Goal: Task Accomplishment & Management: Use online tool/utility

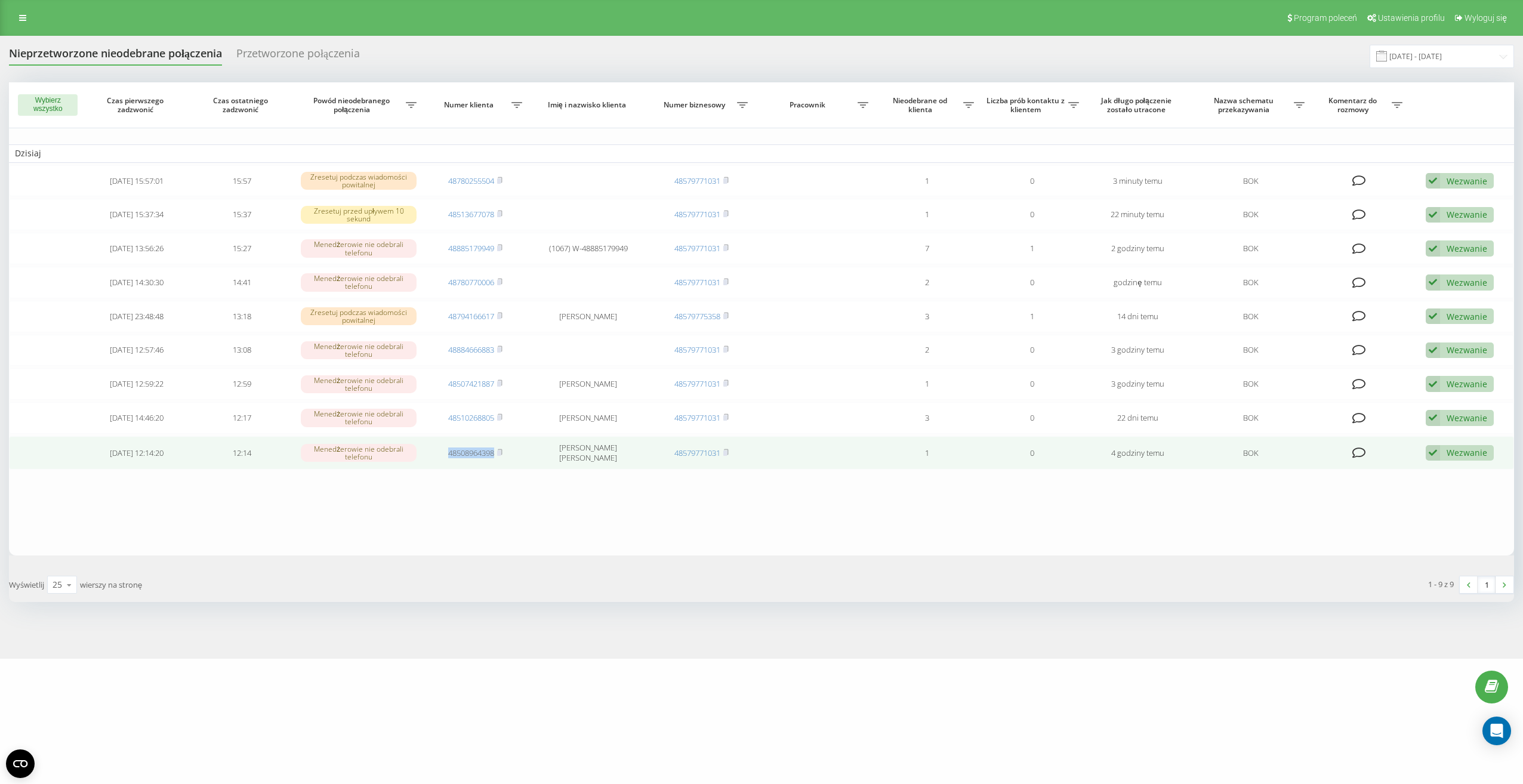
drag, startPoint x: 443, startPoint y: 452, endPoint x: 495, endPoint y: 458, distance: 52.3
click at [495, 458] on td "48508964398" at bounding box center [476, 452] width 106 height 33
drag, startPoint x: 495, startPoint y: 458, endPoint x: 475, endPoint y: 453, distance: 20.6
copy link "48508964398"
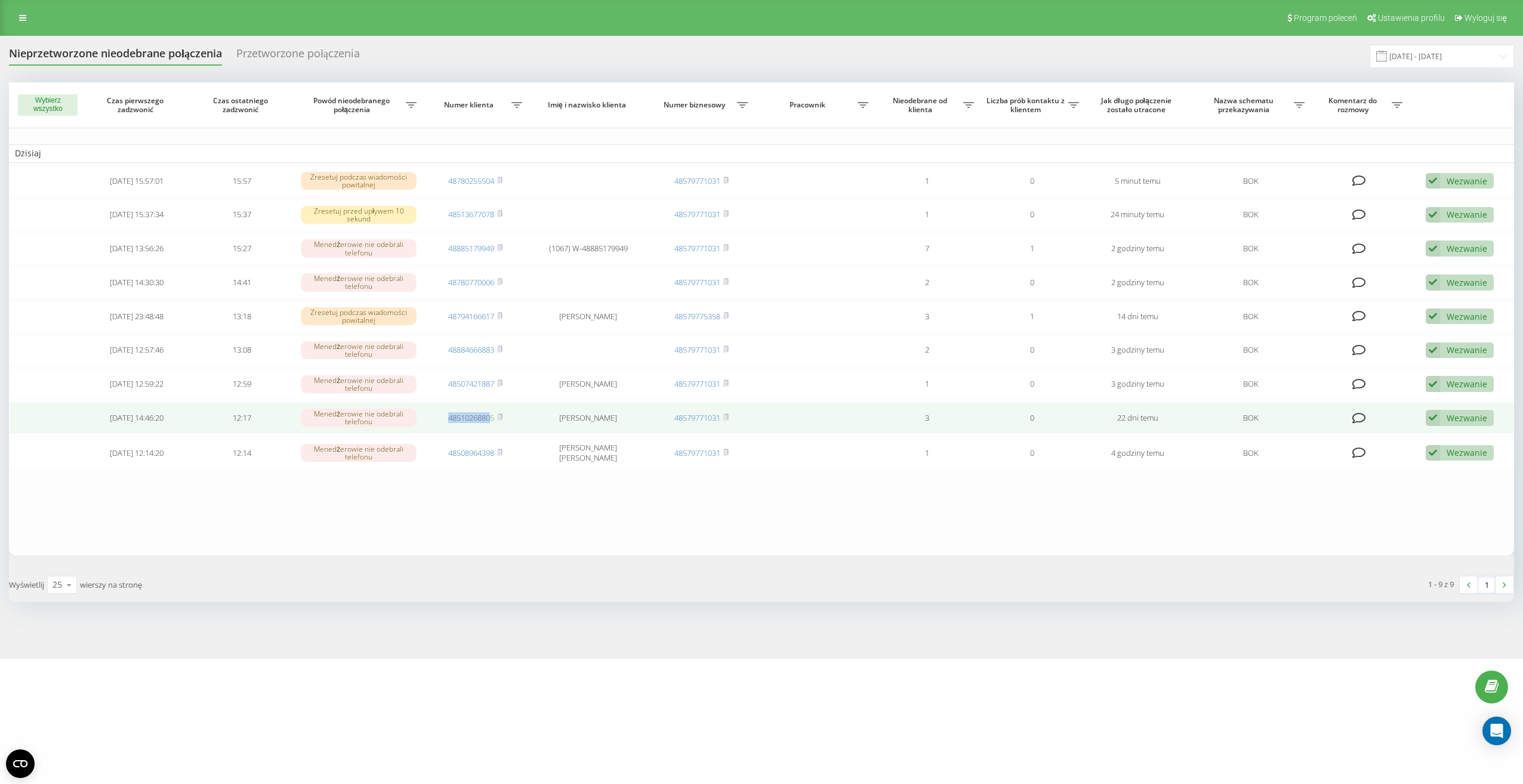
drag, startPoint x: 445, startPoint y: 421, endPoint x: 493, endPoint y: 421, distance: 48.0
click at [493, 421] on td "48510268805" at bounding box center [476, 417] width 106 height 31
drag, startPoint x: 493, startPoint y: 421, endPoint x: 491, endPoint y: 433, distance: 12.2
click at [491, 433] on td "48510268805" at bounding box center [476, 417] width 106 height 31
drag, startPoint x: 440, startPoint y: 417, endPoint x: 495, endPoint y: 421, distance: 55.1
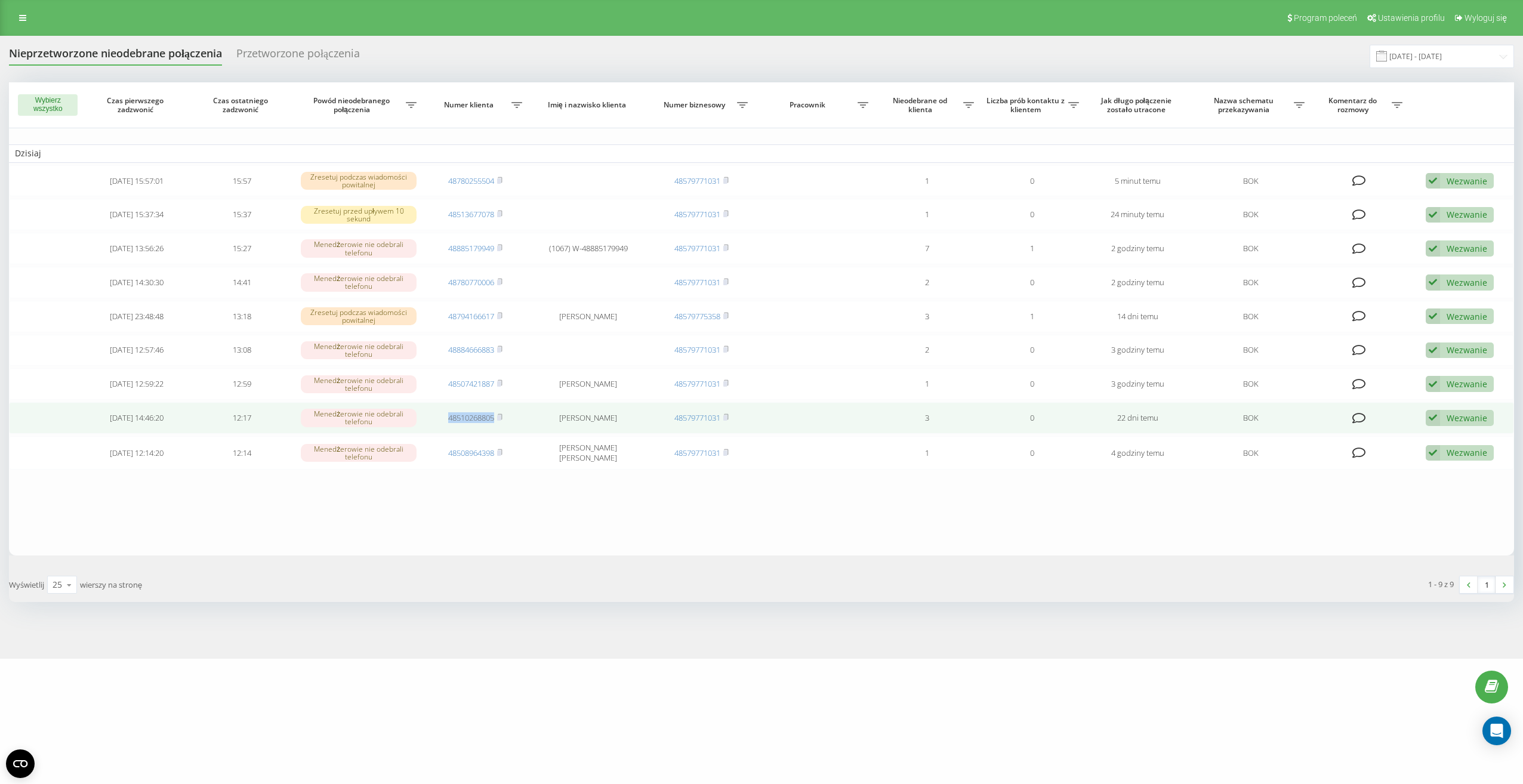
click at [495, 421] on td "48510268805" at bounding box center [476, 417] width 106 height 31
drag, startPoint x: 495, startPoint y: 421, endPoint x: 481, endPoint y: 420, distance: 14.0
copy link "48510268805"
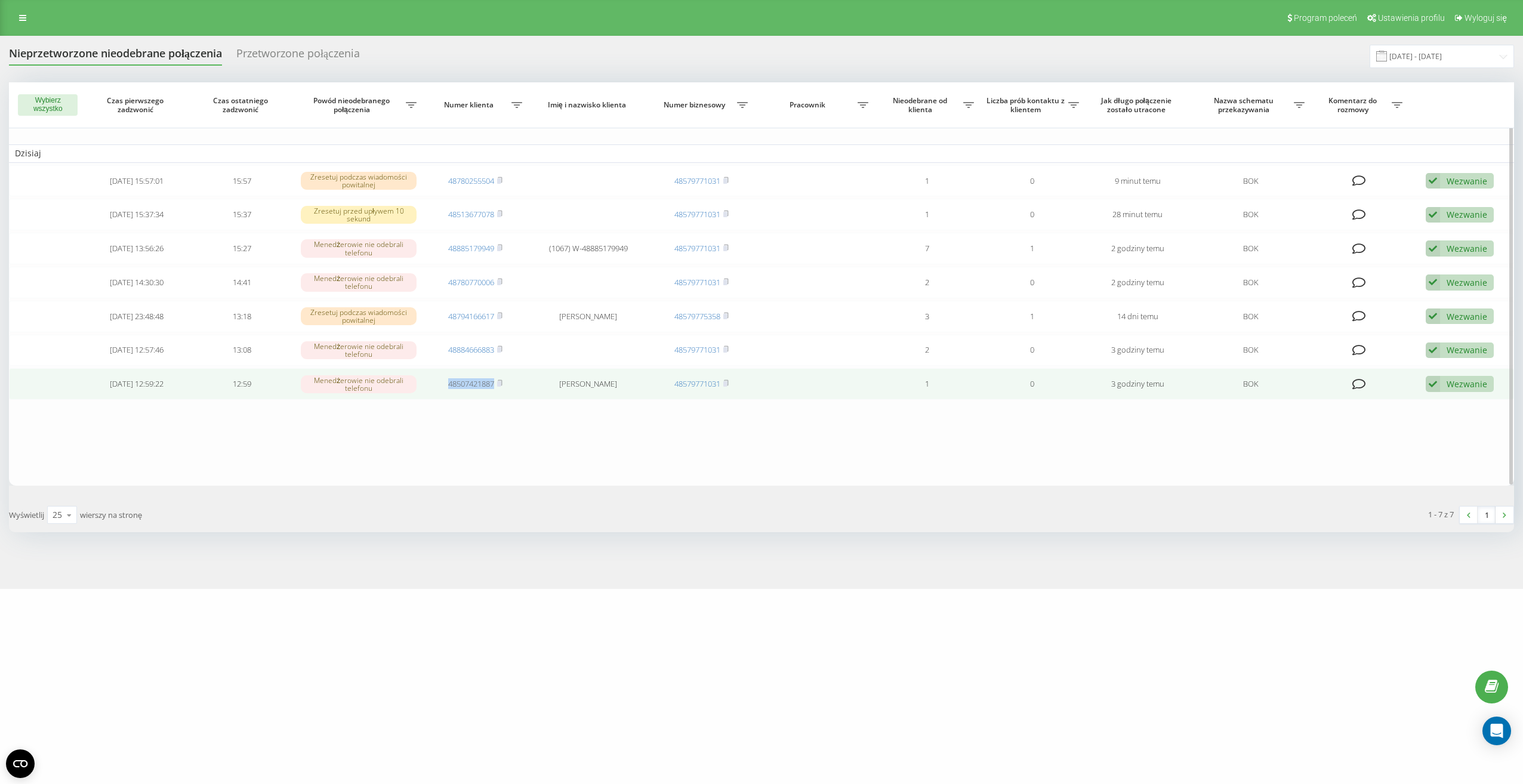
drag, startPoint x: 443, startPoint y: 387, endPoint x: 495, endPoint y: 389, distance: 52.0
click at [495, 389] on td "48507421887" at bounding box center [476, 384] width 106 height 31
drag, startPoint x: 495, startPoint y: 389, endPoint x: 486, endPoint y: 385, distance: 9.8
copy link "48507421887"
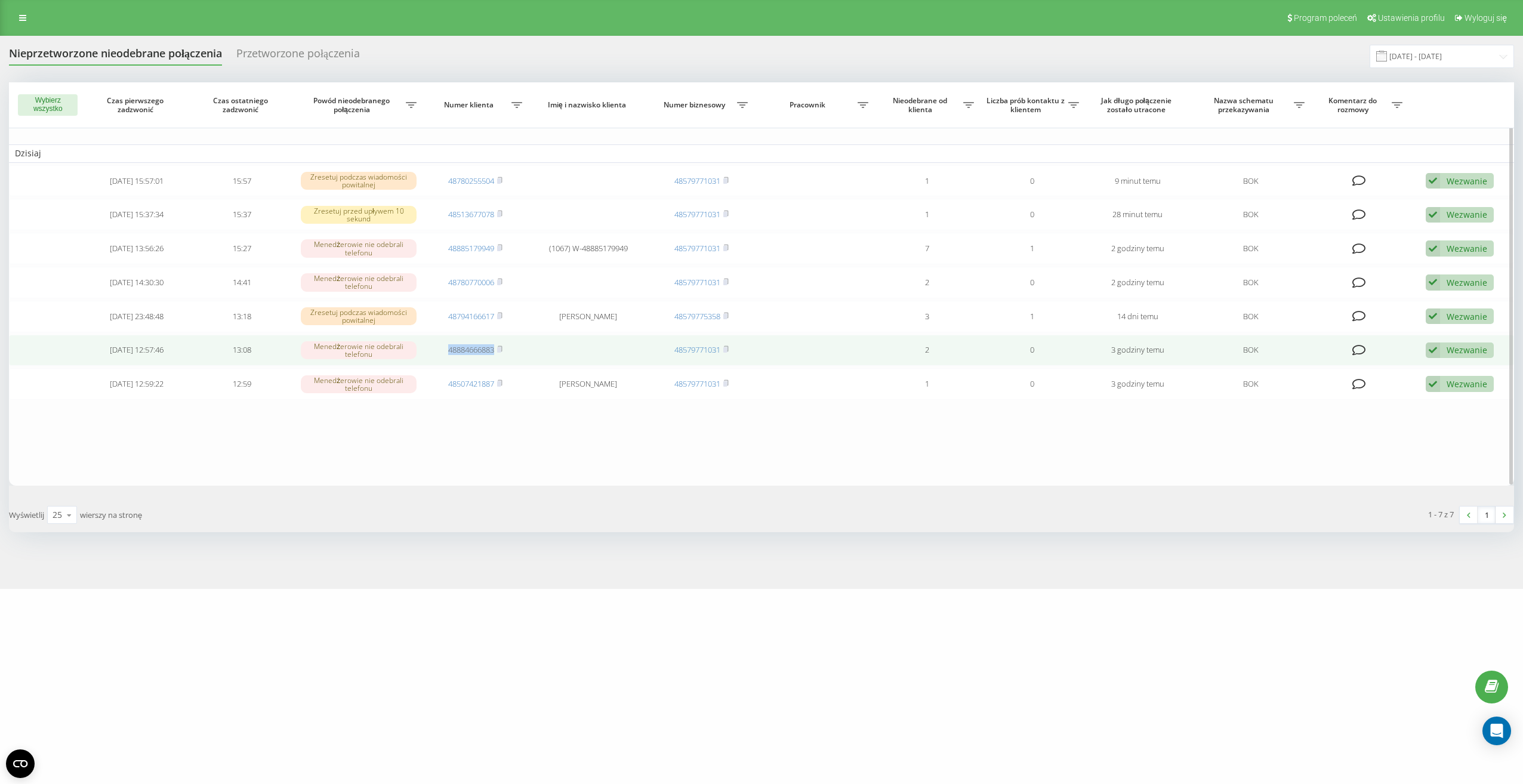
drag, startPoint x: 439, startPoint y: 353, endPoint x: 494, endPoint y: 353, distance: 55.0
click at [494, 353] on td "48884666883" at bounding box center [476, 350] width 106 height 31
drag, startPoint x: 494, startPoint y: 353, endPoint x: 478, endPoint y: 352, distance: 16.0
copy link "48884666883"
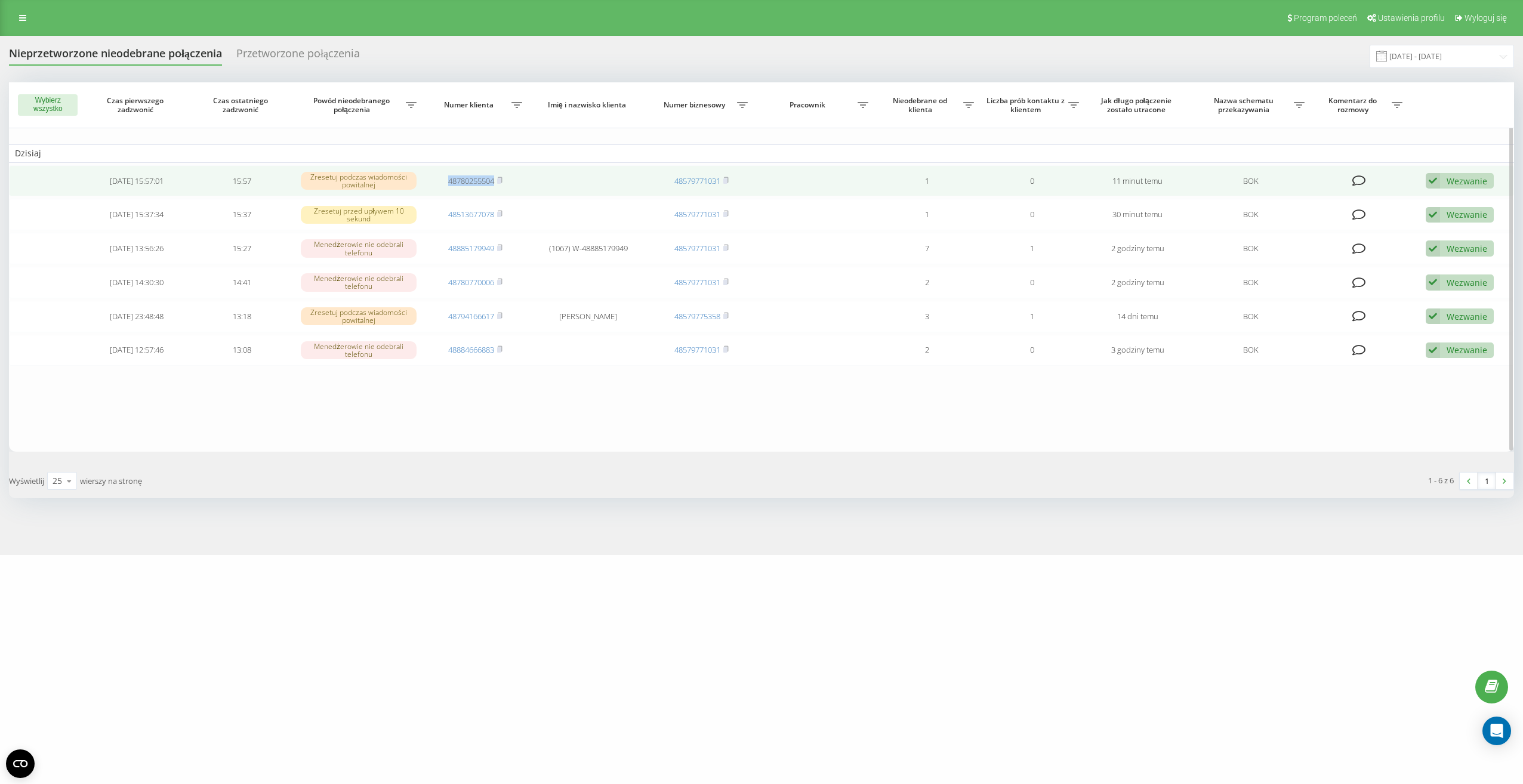
drag, startPoint x: 441, startPoint y: 184, endPoint x: 496, endPoint y: 185, distance: 55.0
click at [496, 185] on td "48780255504" at bounding box center [476, 181] width 106 height 31
drag, startPoint x: 496, startPoint y: 185, endPoint x: 477, endPoint y: 180, distance: 19.6
copy link "48780255504"
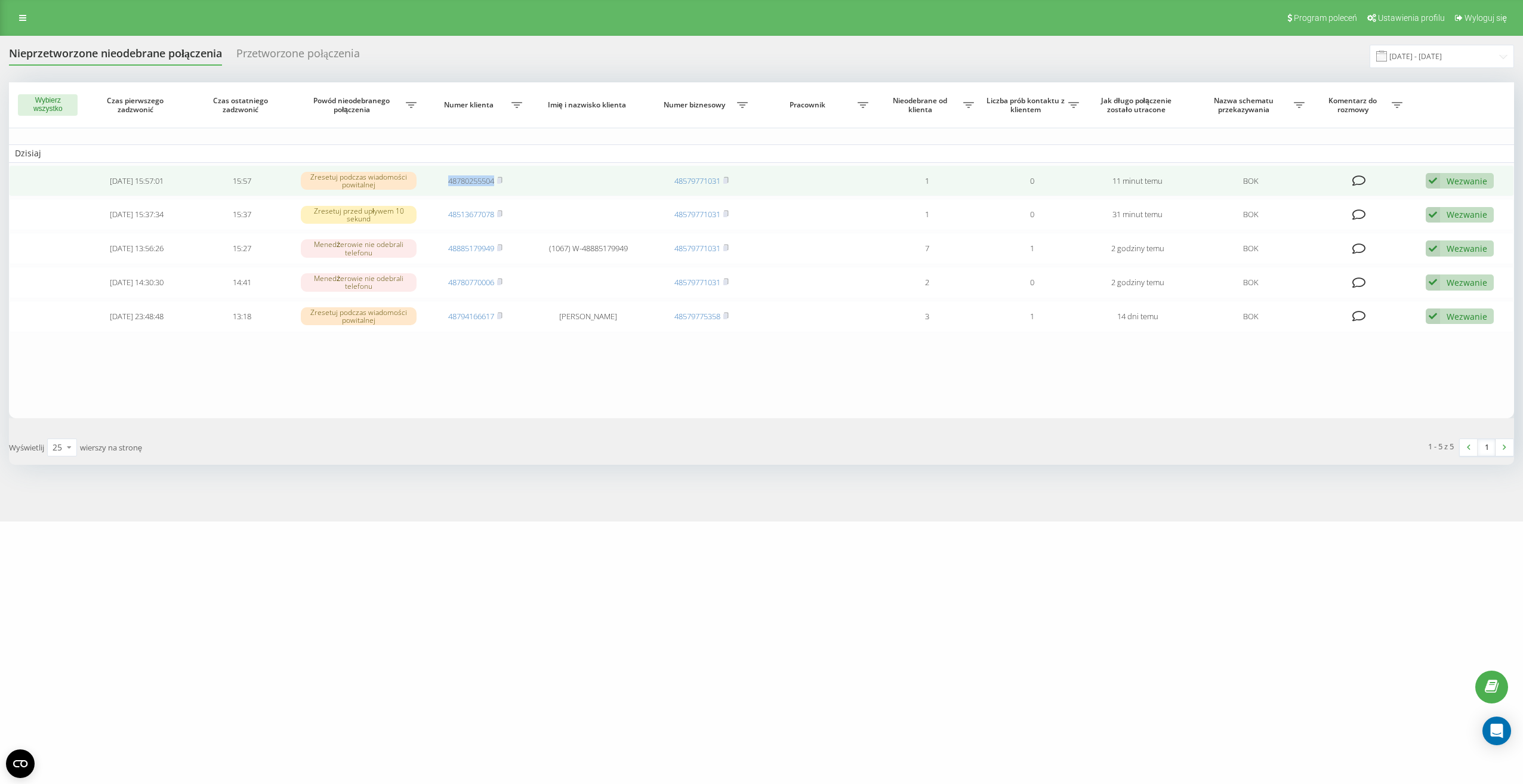
drag, startPoint x: 443, startPoint y: 182, endPoint x: 495, endPoint y: 186, distance: 52.2
click at [495, 186] on td "48780255504" at bounding box center [476, 181] width 106 height 31
drag, startPoint x: 495, startPoint y: 186, endPoint x: 485, endPoint y: 180, distance: 11.7
copy link "48780255504"
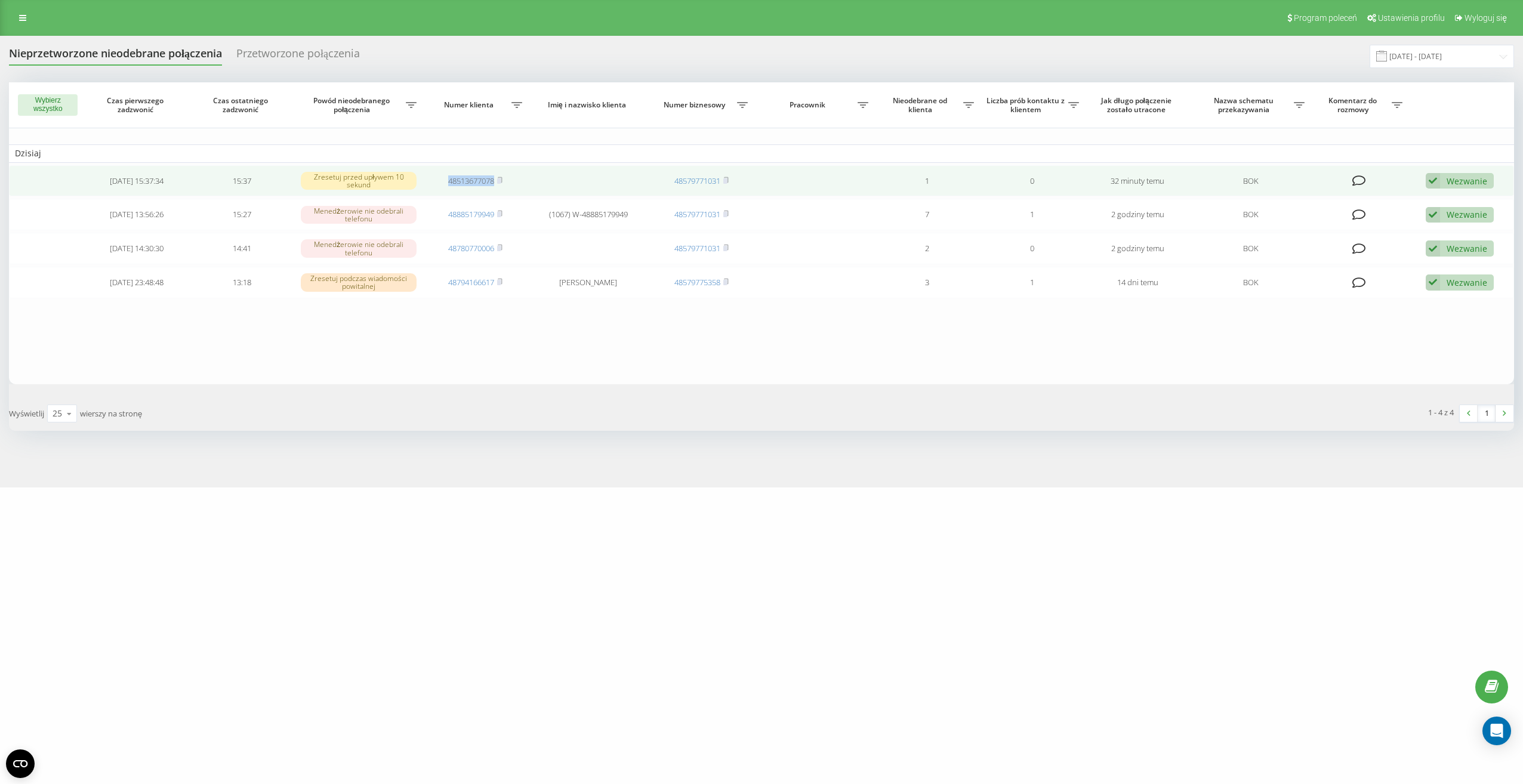
drag, startPoint x: 442, startPoint y: 186, endPoint x: 494, endPoint y: 187, distance: 52.0
click at [494, 187] on td "48513677078" at bounding box center [476, 181] width 106 height 31
drag, startPoint x: 494, startPoint y: 187, endPoint x: 479, endPoint y: 182, distance: 15.8
copy link "48513677078"
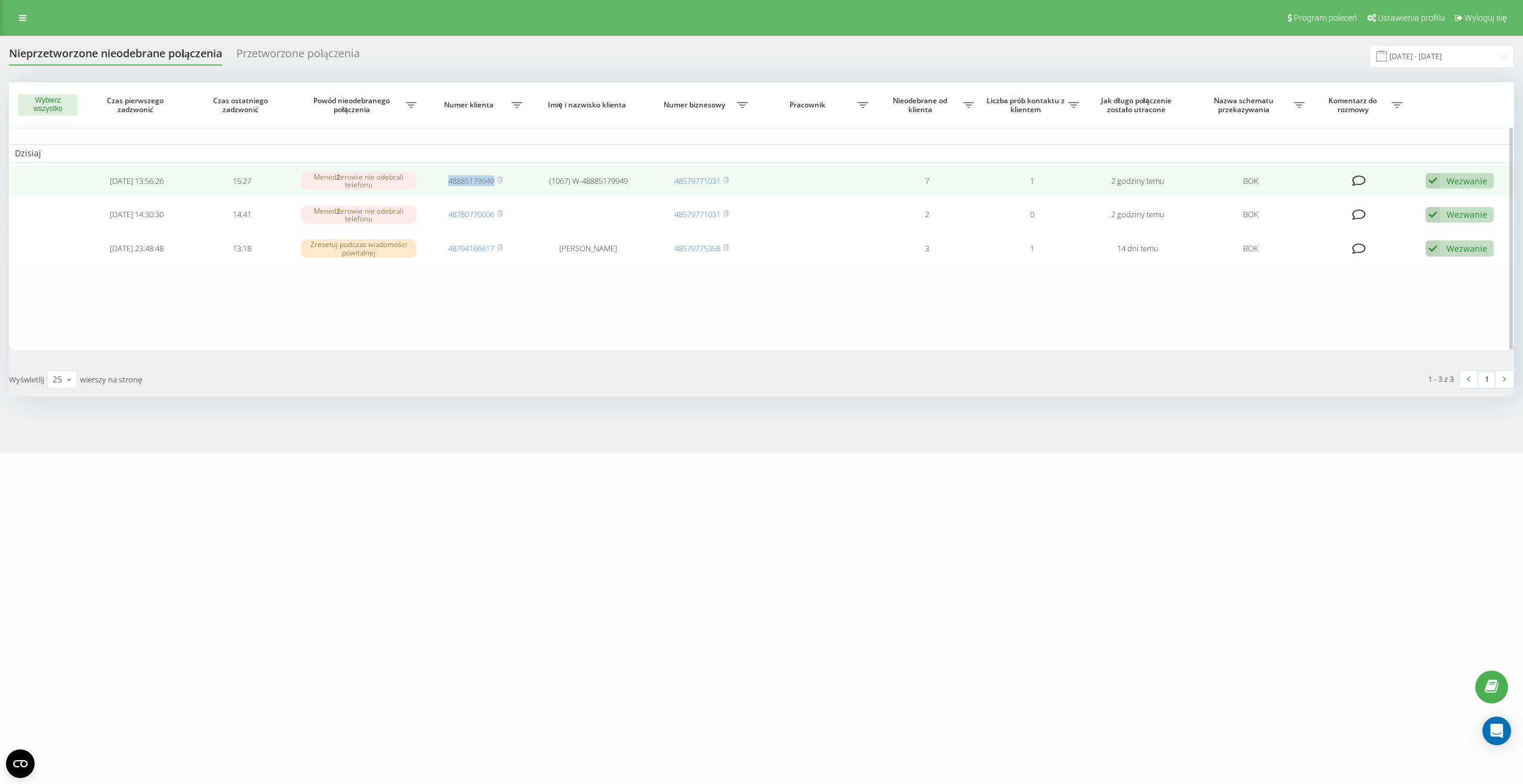
drag, startPoint x: 446, startPoint y: 184, endPoint x: 494, endPoint y: 184, distance: 48.0
click at [494, 184] on td "48885179949" at bounding box center [476, 181] width 106 height 31
drag, startPoint x: 494, startPoint y: 184, endPoint x: 488, endPoint y: 182, distance: 6.3
copy link "48885179949"
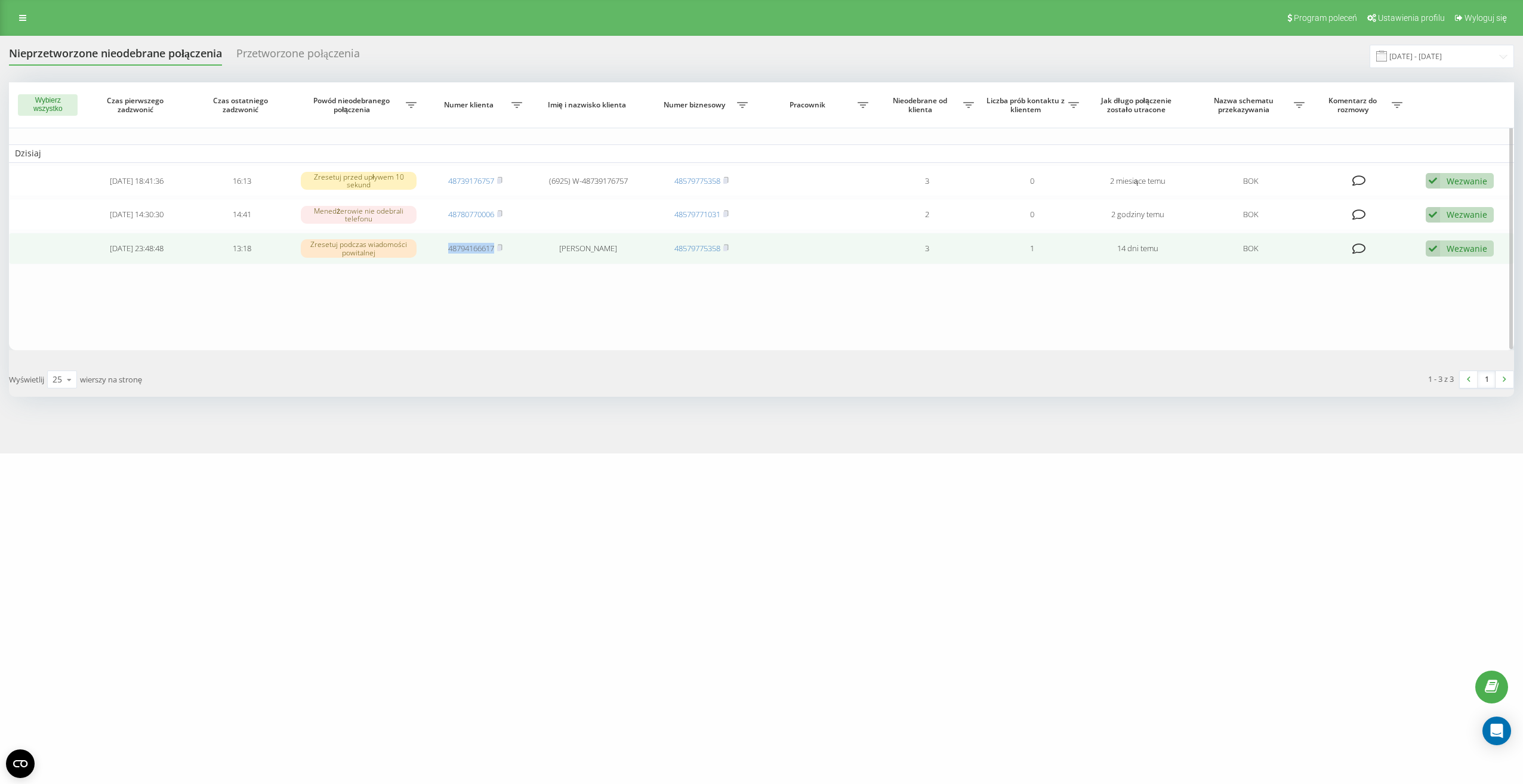
drag, startPoint x: 439, startPoint y: 252, endPoint x: 485, endPoint y: 254, distance: 46.0
click at [485, 254] on td "48794166617" at bounding box center [476, 248] width 106 height 31
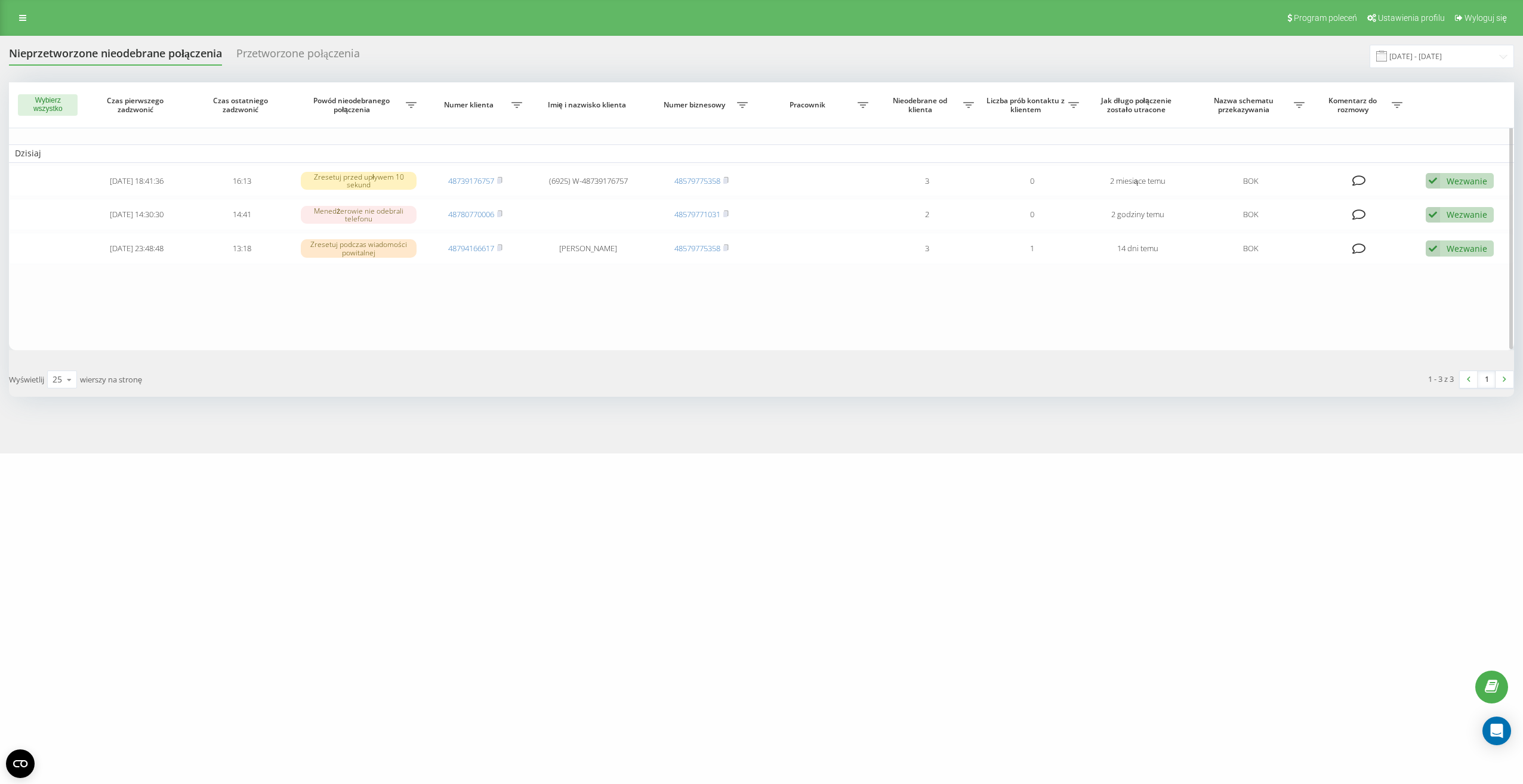
drag, startPoint x: 485, startPoint y: 254, endPoint x: 537, endPoint y: 284, distance: 60.0
click at [537, 284] on table "Dzisiaj 2025-07-03 18:41:36 16:13 Zresetuj przed upływem 10 sekund 48739176757 …" at bounding box center [762, 216] width 1505 height 268
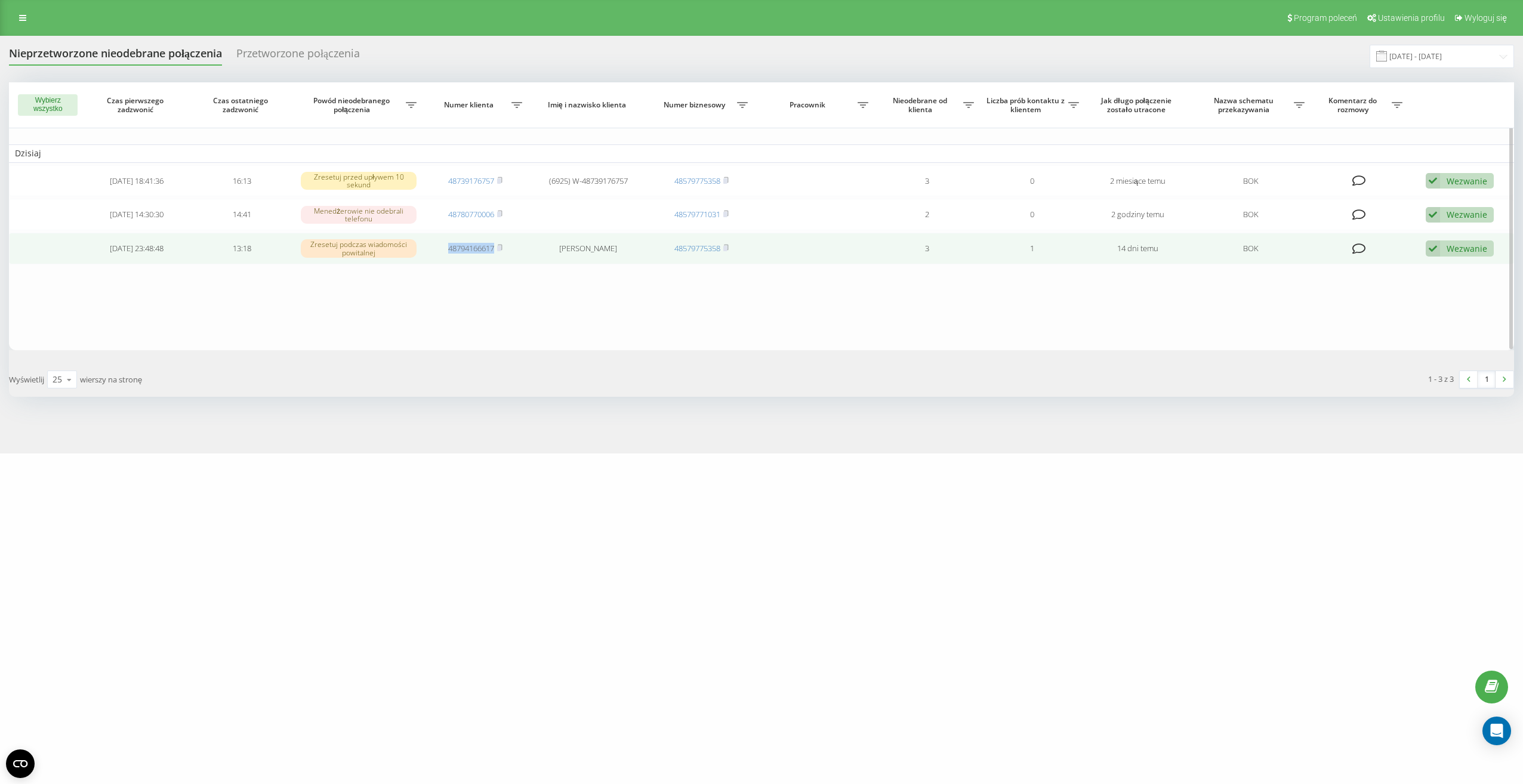
drag, startPoint x: 442, startPoint y: 250, endPoint x: 494, endPoint y: 252, distance: 52.0
click at [494, 252] on td "48794166617" at bounding box center [476, 248] width 106 height 31
drag, startPoint x: 494, startPoint y: 252, endPoint x: 475, endPoint y: 251, distance: 19.0
copy link "48794166617"
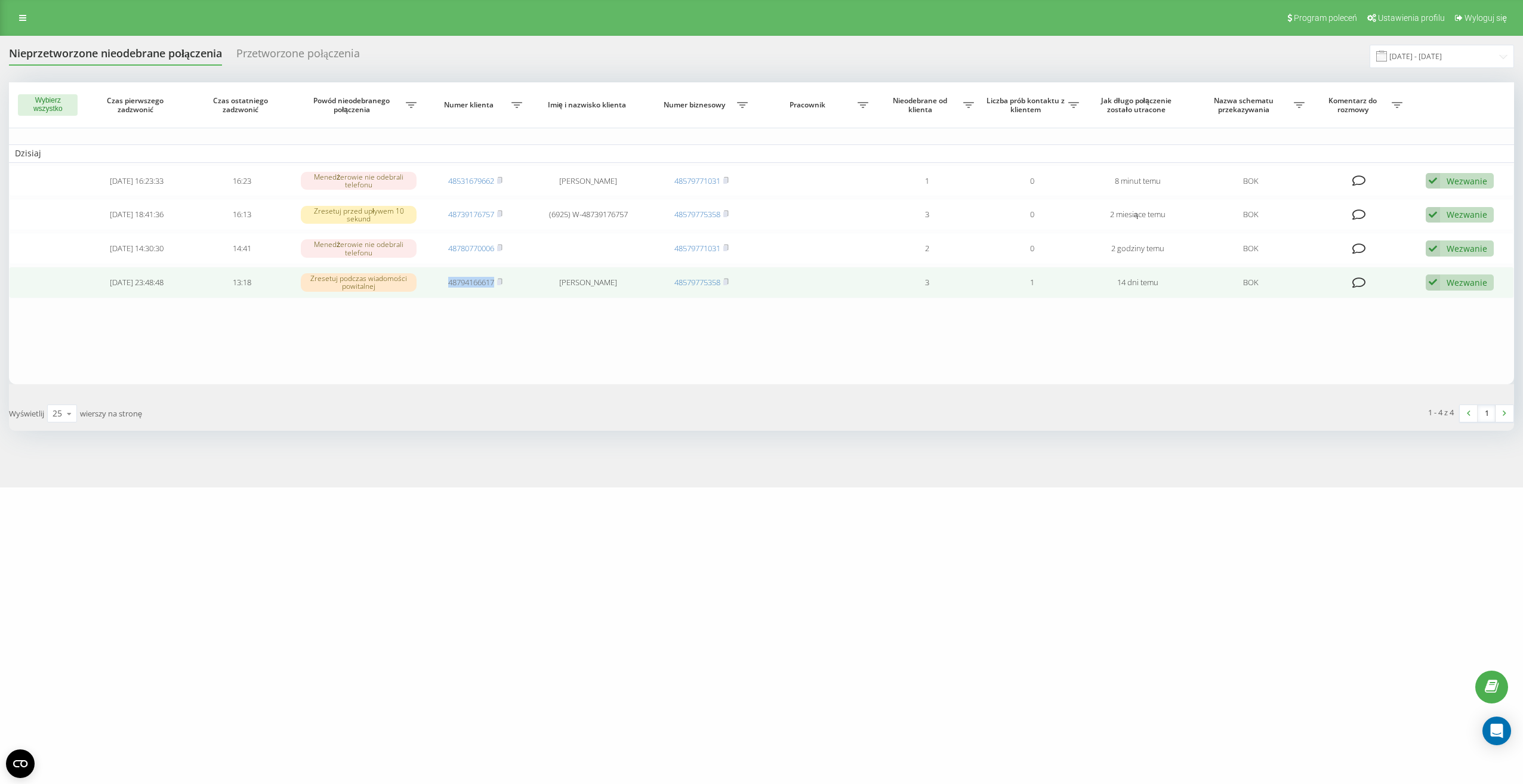
drag, startPoint x: 443, startPoint y: 284, endPoint x: 492, endPoint y: 284, distance: 49.0
click at [492, 284] on td "48794166617" at bounding box center [476, 282] width 106 height 31
drag, startPoint x: 492, startPoint y: 284, endPoint x: 478, endPoint y: 284, distance: 14.0
copy link "4879416661"
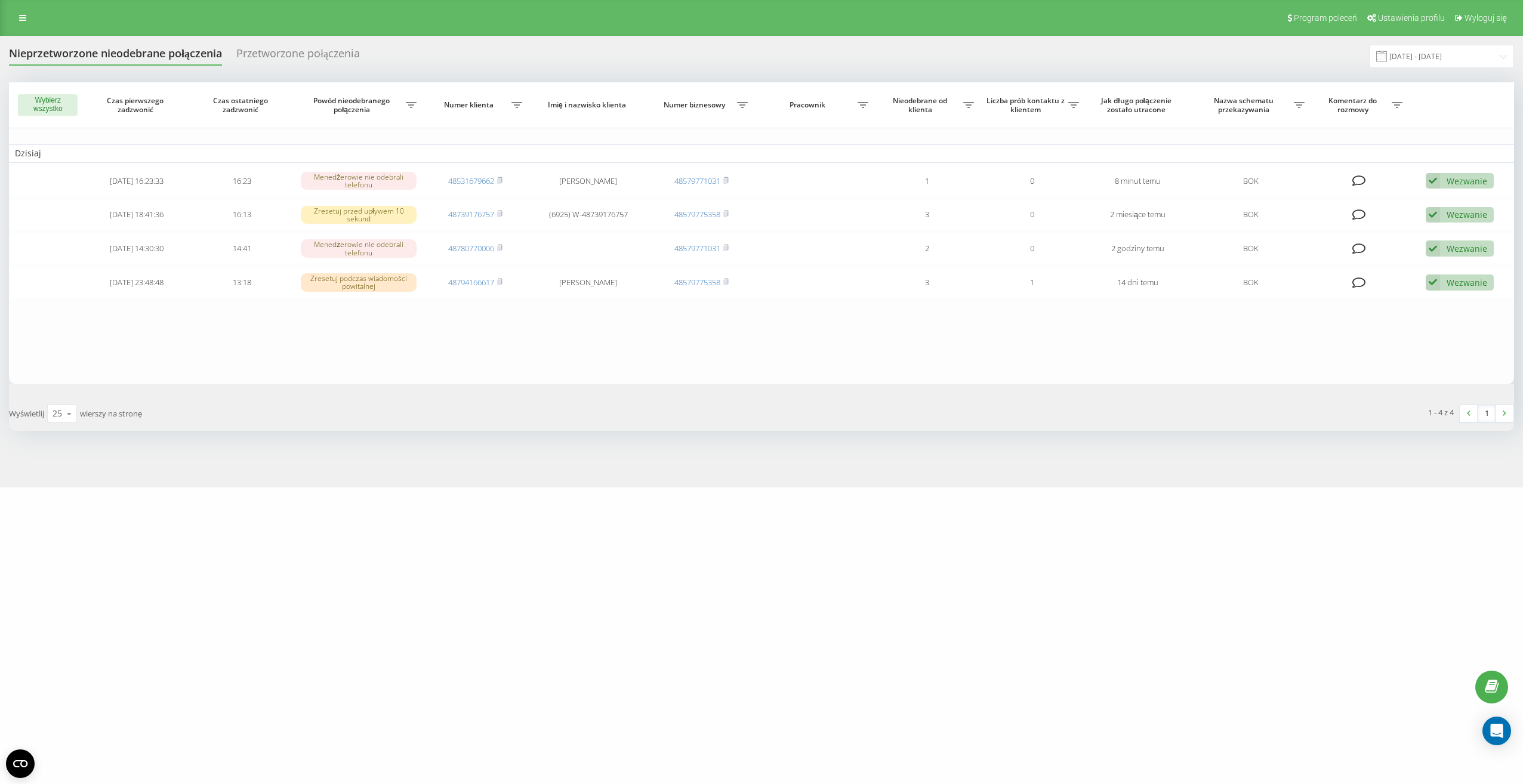
click at [543, 306] on table "Dzisiaj 2025-08-21 16:23:33 16:23 Menedżerowie nie odebrali telefonu 4853167966…" at bounding box center [762, 233] width 1505 height 301
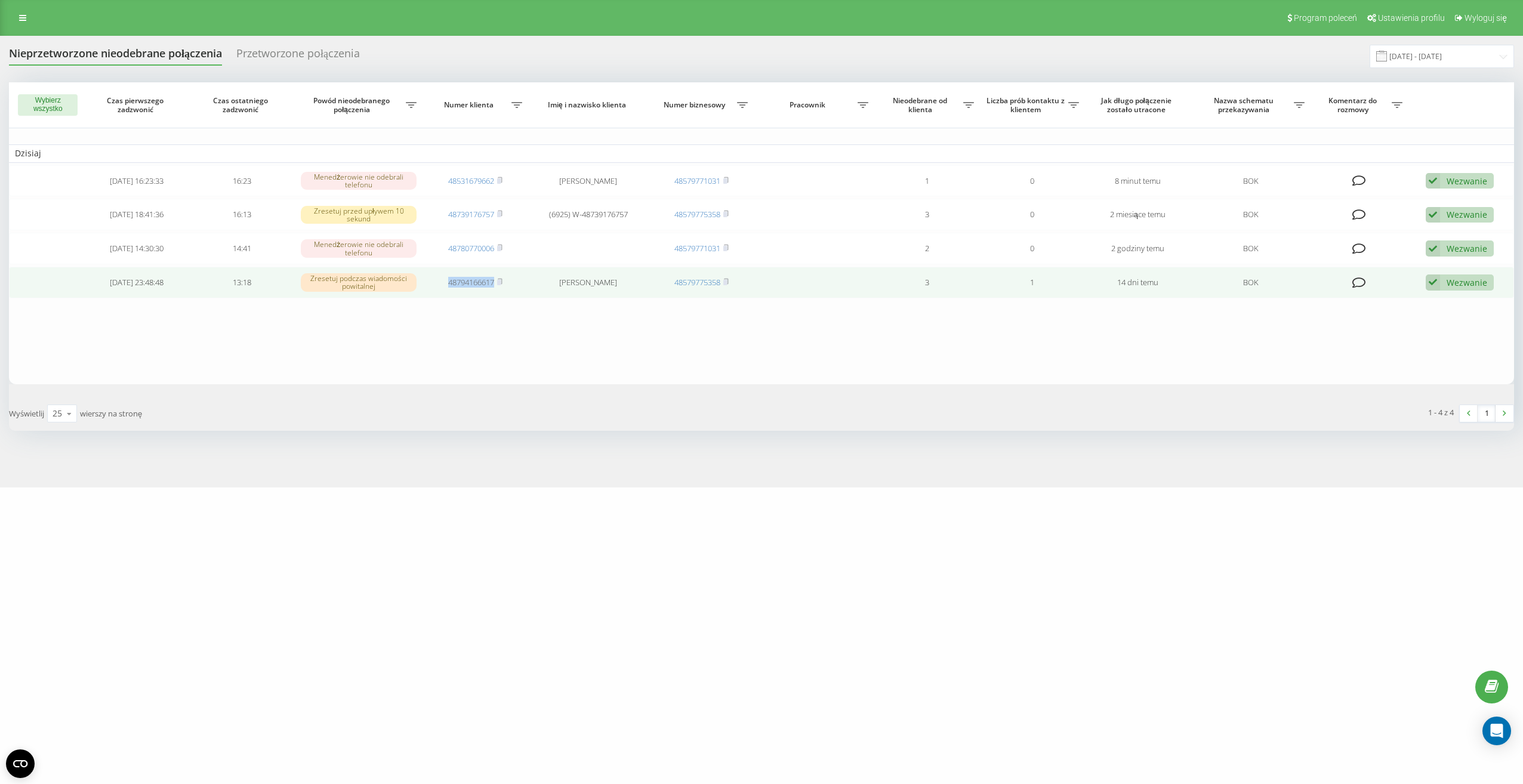
drag, startPoint x: 445, startPoint y: 285, endPoint x: 501, endPoint y: 290, distance: 56.2
click at [501, 290] on td "48794166617" at bounding box center [476, 282] width 106 height 31
drag, startPoint x: 501, startPoint y: 290, endPoint x: 477, endPoint y: 284, distance: 24.7
copy link "48794166617"
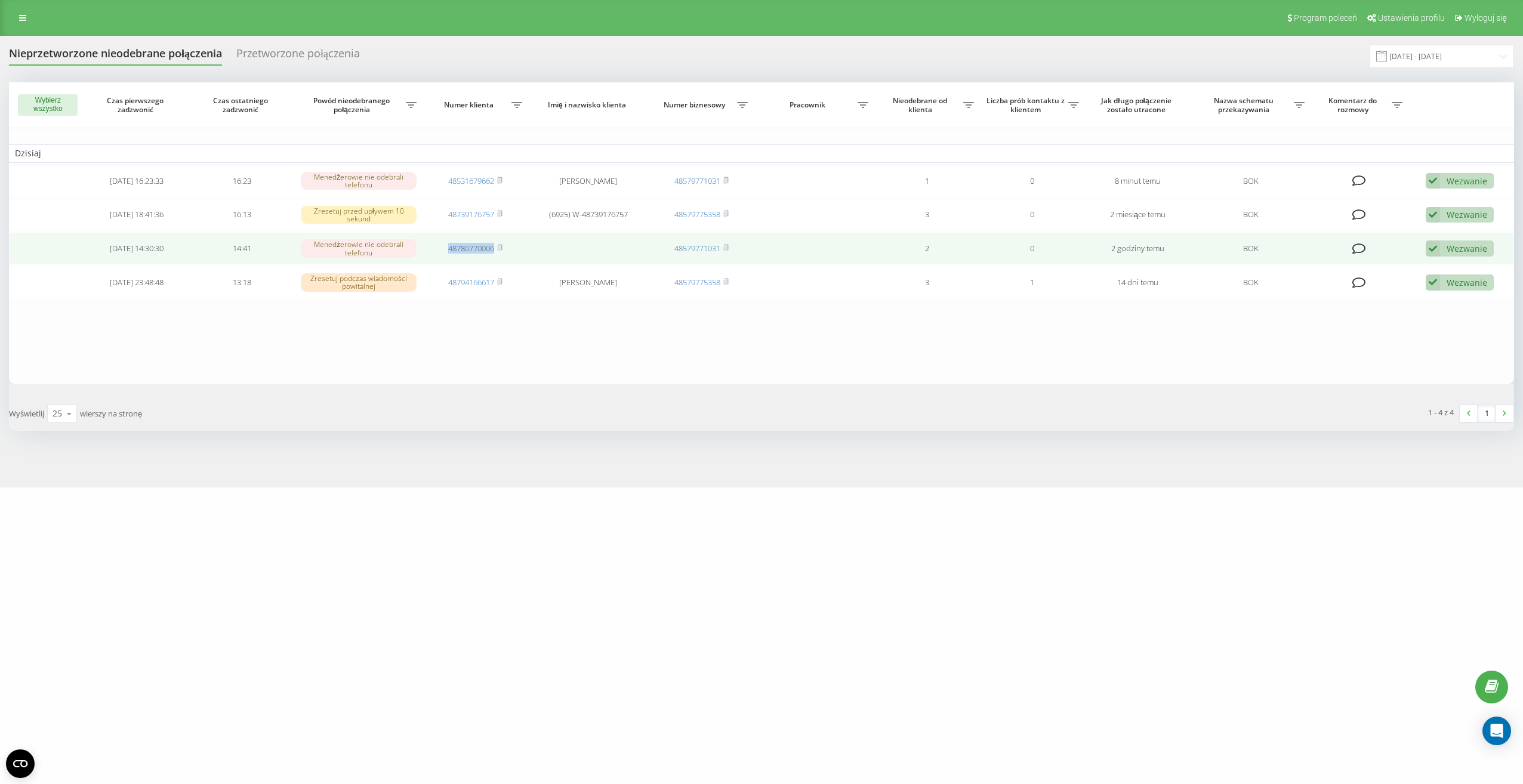
drag, startPoint x: 438, startPoint y: 249, endPoint x: 494, endPoint y: 253, distance: 56.1
click at [494, 253] on td "48780770006" at bounding box center [476, 248] width 106 height 31
drag, startPoint x: 494, startPoint y: 253, endPoint x: 488, endPoint y: 250, distance: 6.7
copy link "48780770006"
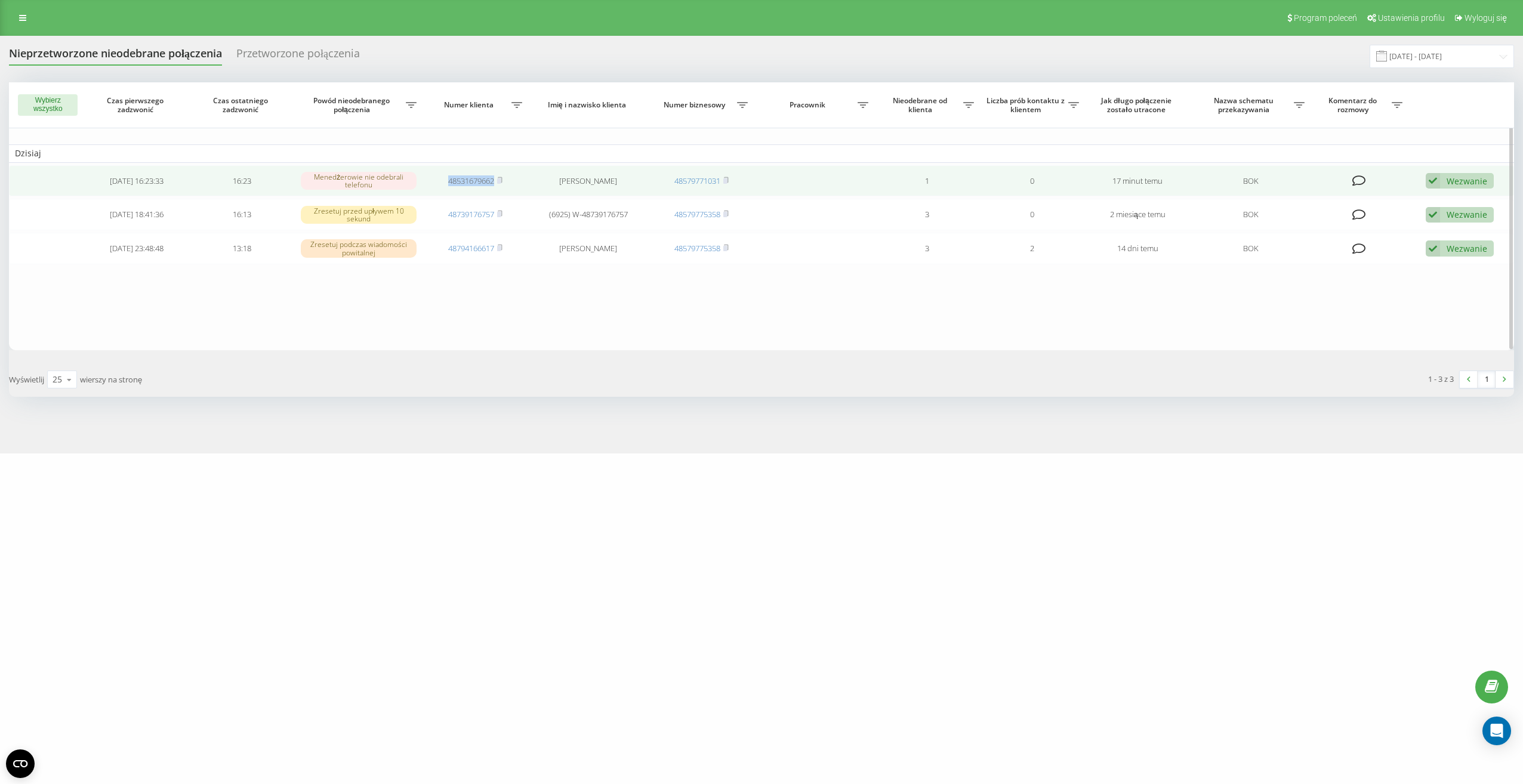
drag, startPoint x: 445, startPoint y: 184, endPoint x: 495, endPoint y: 182, distance: 50.0
click at [495, 182] on td "48531679662" at bounding box center [476, 181] width 106 height 31
drag, startPoint x: 495, startPoint y: 182, endPoint x: 470, endPoint y: 183, distance: 25.0
copy link "48531679662"
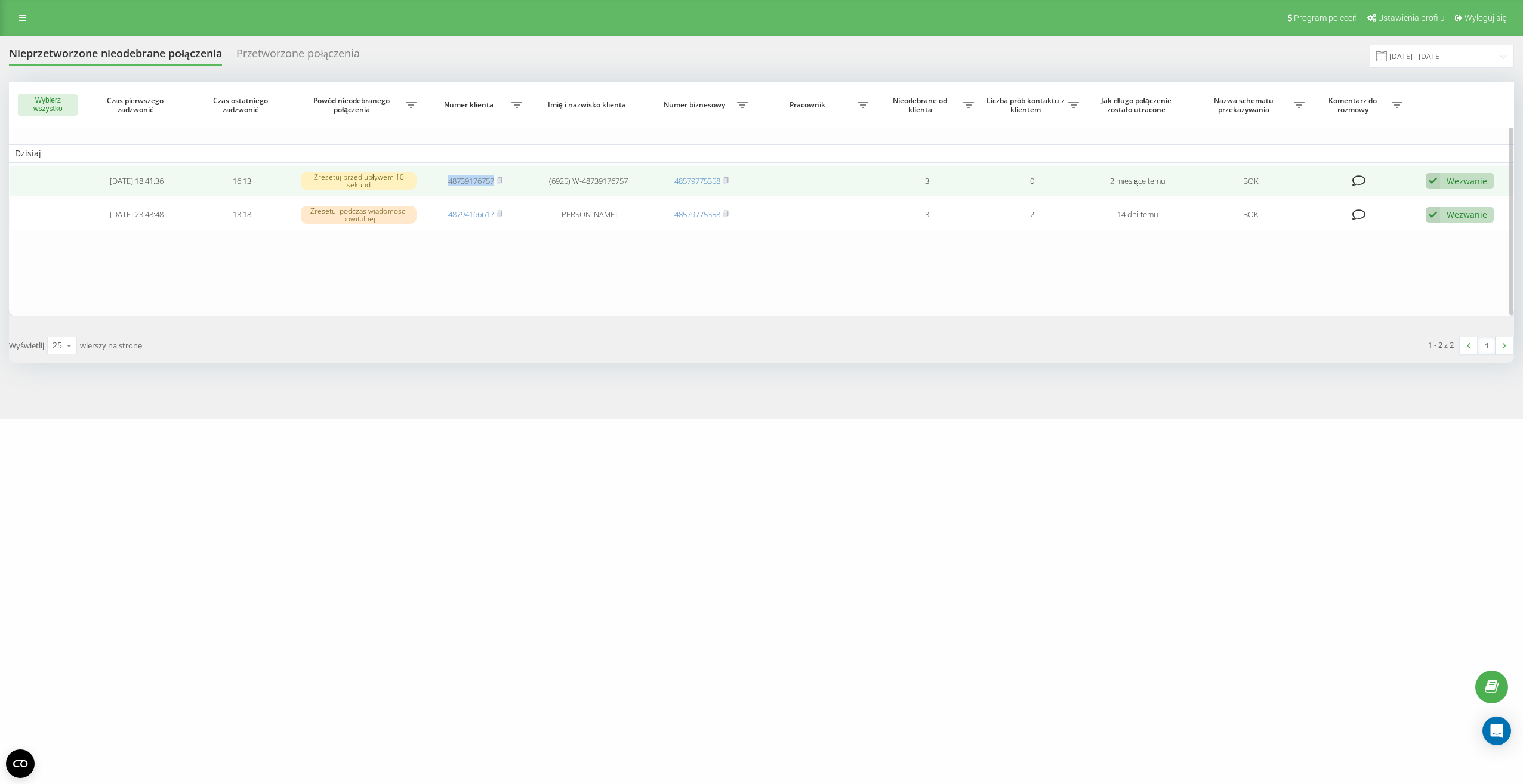
drag, startPoint x: 450, startPoint y: 182, endPoint x: 495, endPoint y: 184, distance: 45.0
click at [495, 184] on td "48739176757" at bounding box center [476, 181] width 106 height 31
drag, startPoint x: 495, startPoint y: 184, endPoint x: 484, endPoint y: 184, distance: 11.0
copy link "48739176757"
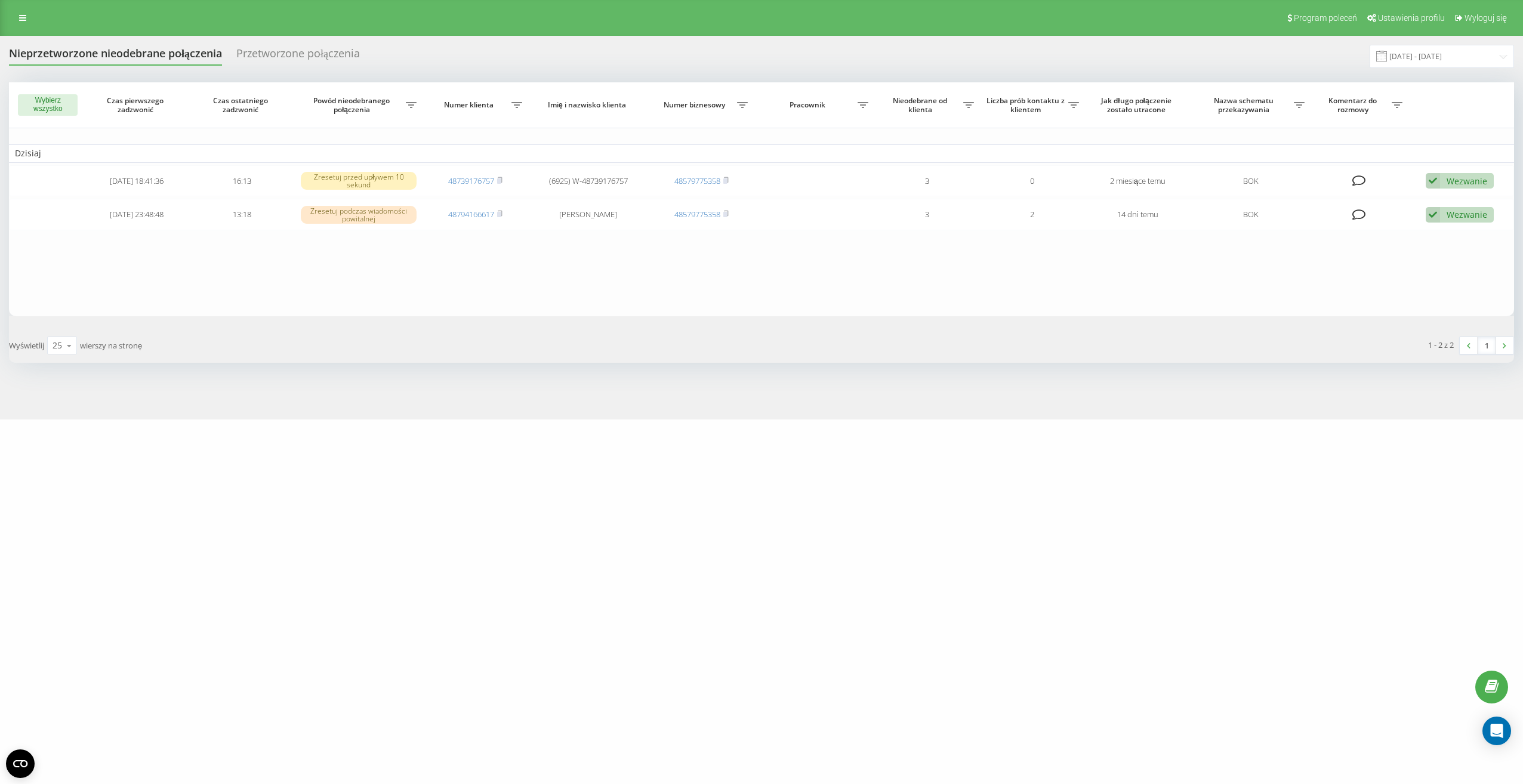
click at [1505, 531] on div "crossmobile.pl Projekty crossmobile.pl Centrum obsługi Dziennik połączeń Dzienn…" at bounding box center [762, 392] width 1523 height 784
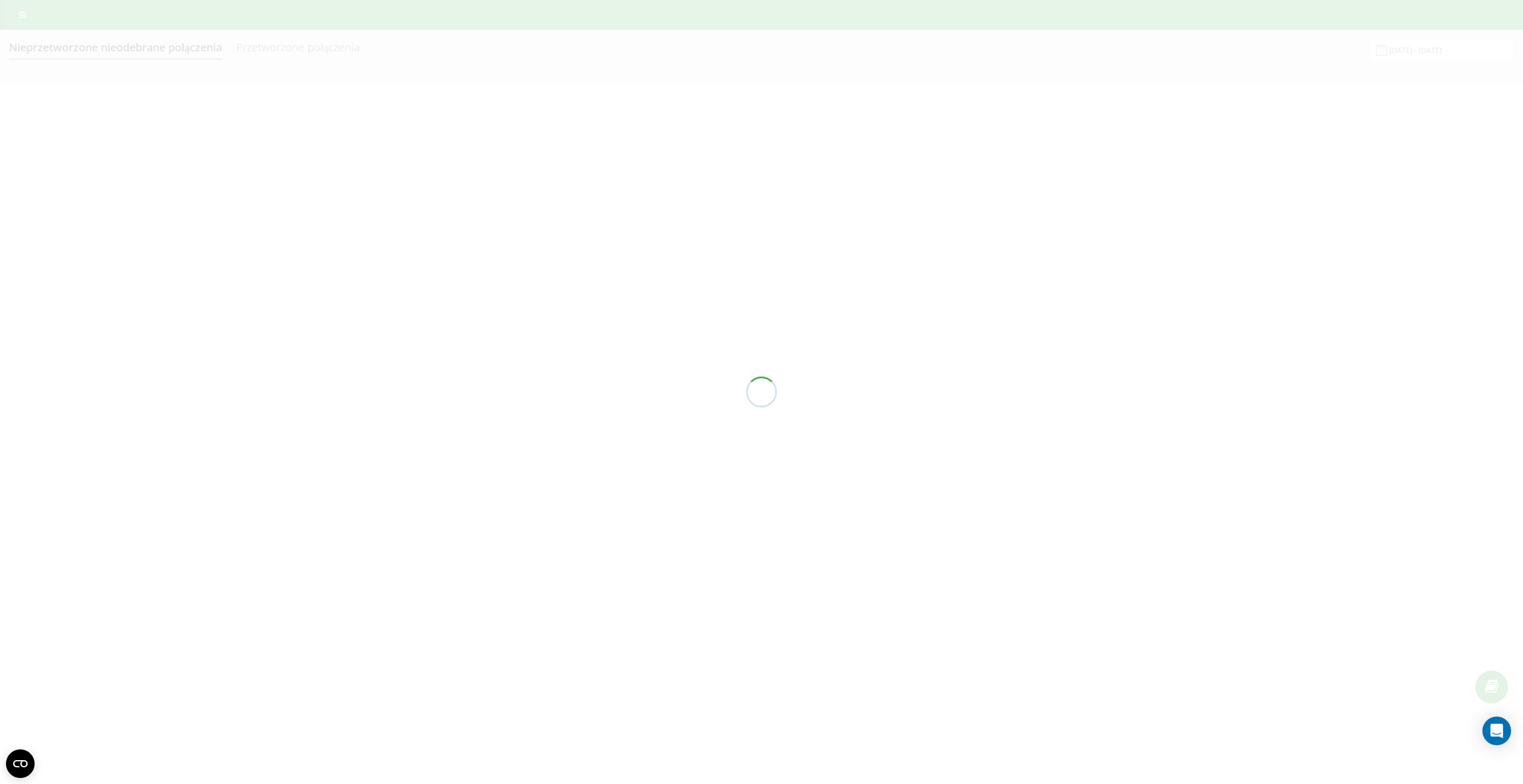
click at [637, 289] on div at bounding box center [762, 392] width 1523 height 784
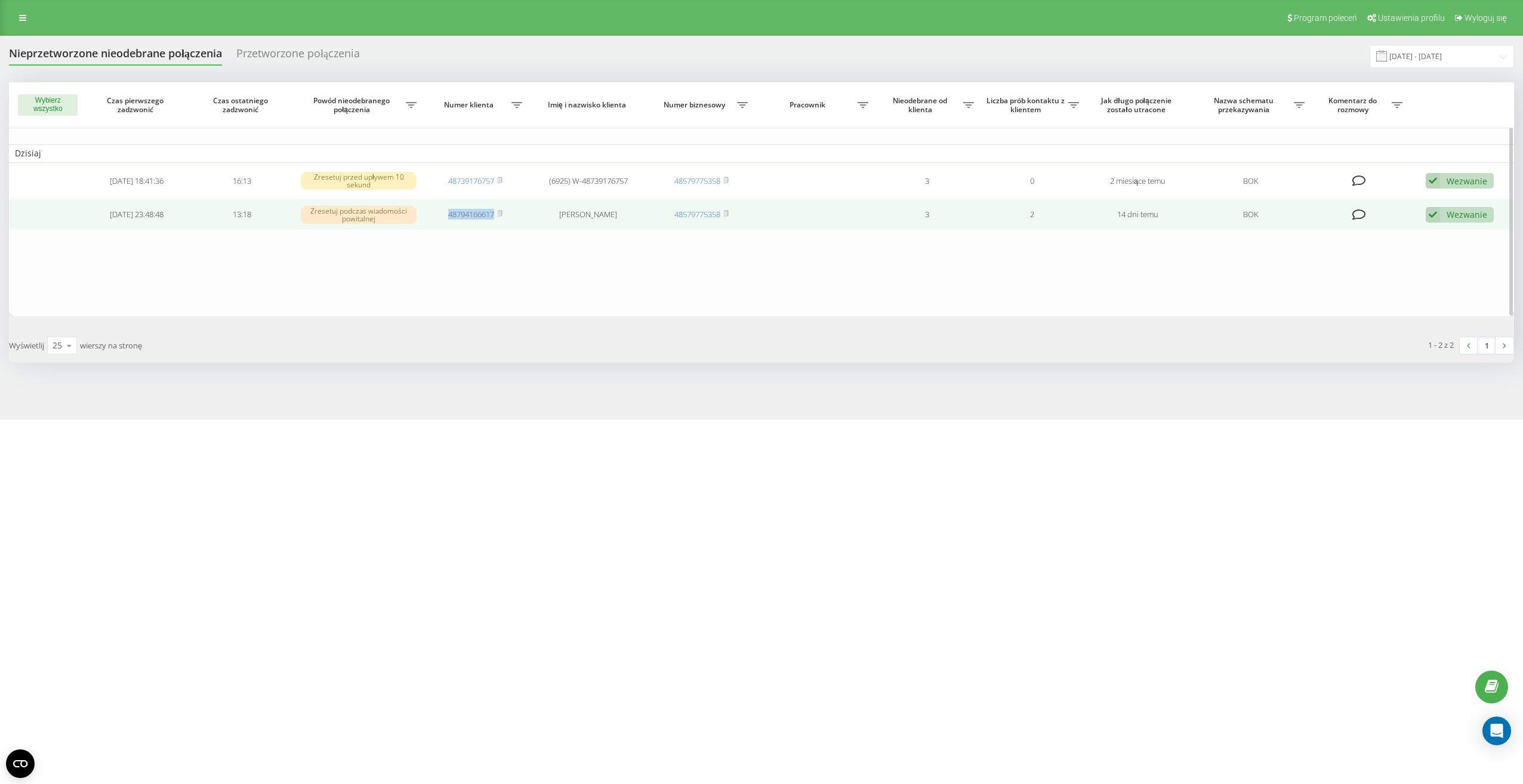
drag, startPoint x: 440, startPoint y: 216, endPoint x: 495, endPoint y: 218, distance: 55.0
click at [495, 218] on td "48794166617" at bounding box center [476, 214] width 106 height 31
drag, startPoint x: 495, startPoint y: 218, endPoint x: 477, endPoint y: 217, distance: 18.0
copy link "48794166617"
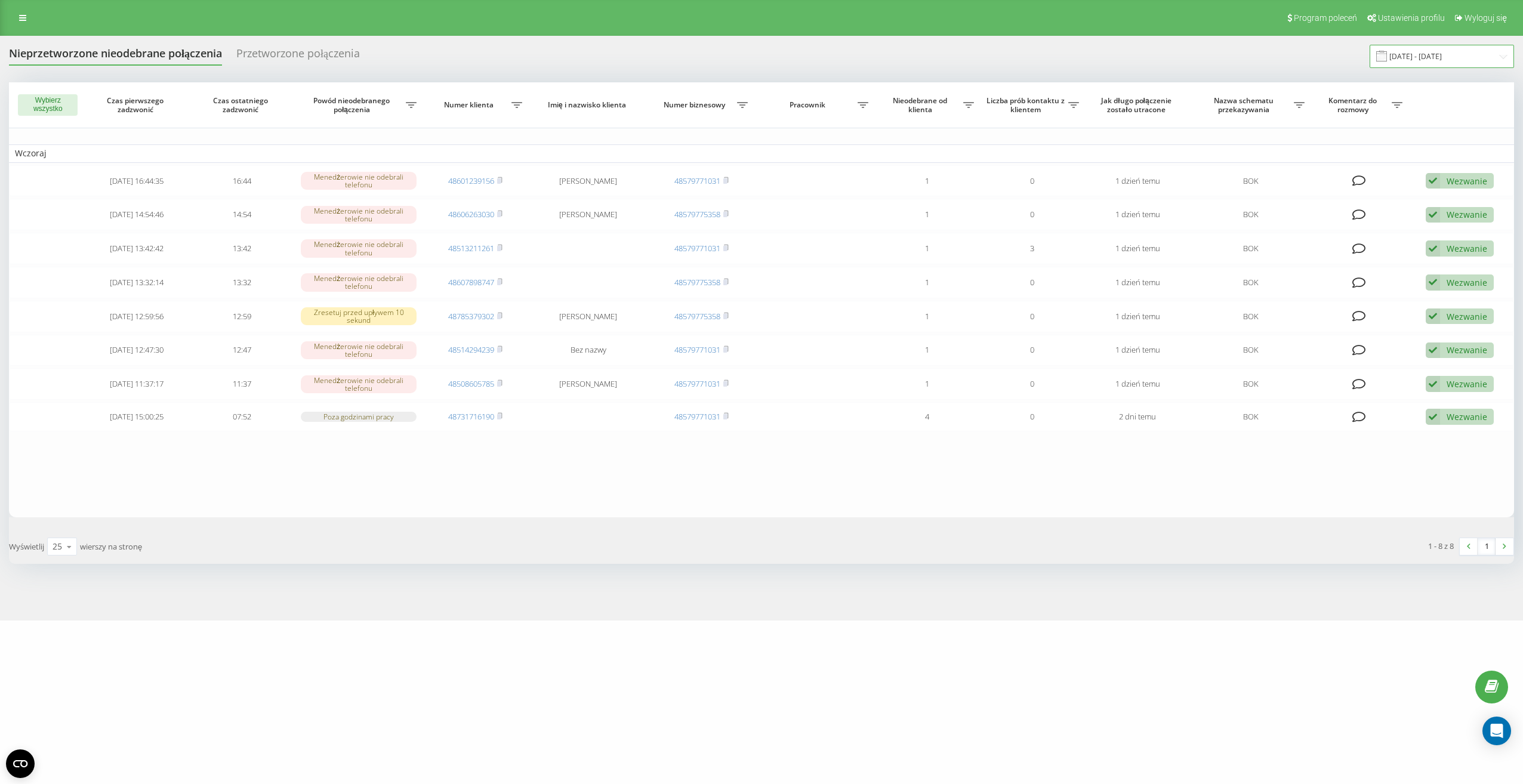
click at [1418, 55] on input "[DATE] - [DATE]" at bounding box center [1441, 56] width 144 height 24
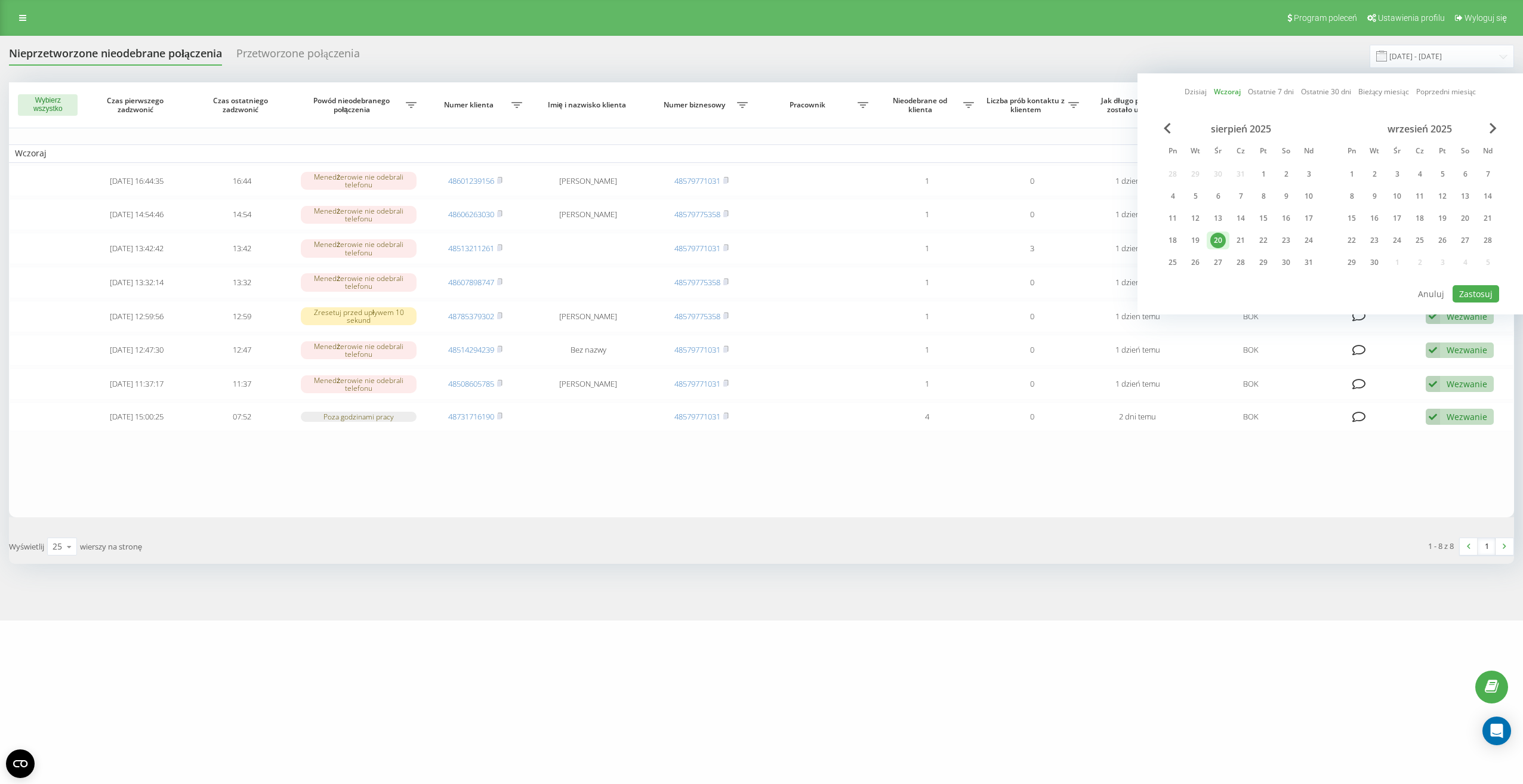
click at [305, 52] on div "Przetworzone połączenia" at bounding box center [298, 56] width 124 height 18
